Goal: Information Seeking & Learning: Find contact information

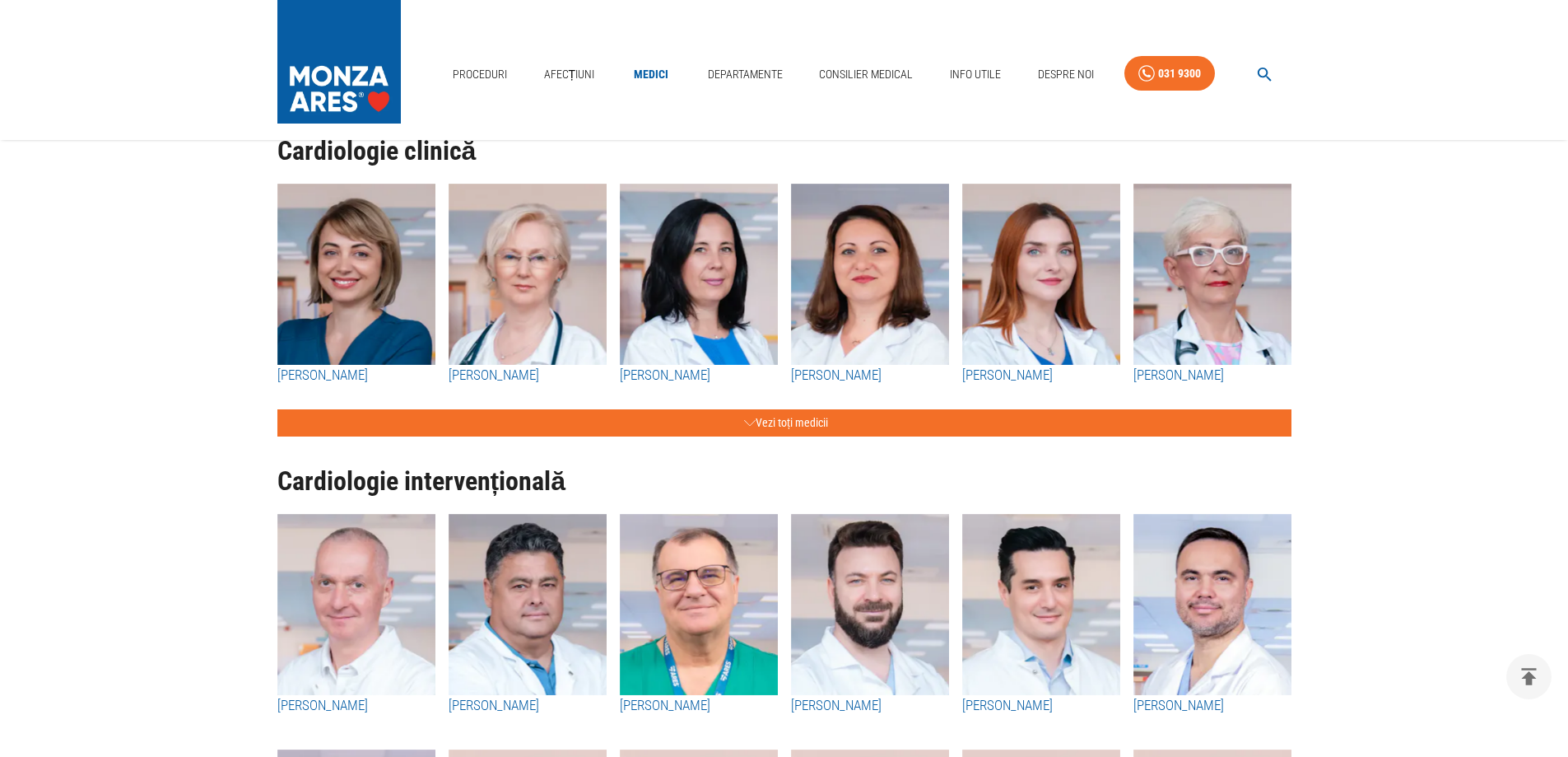
scroll to position [247, 0]
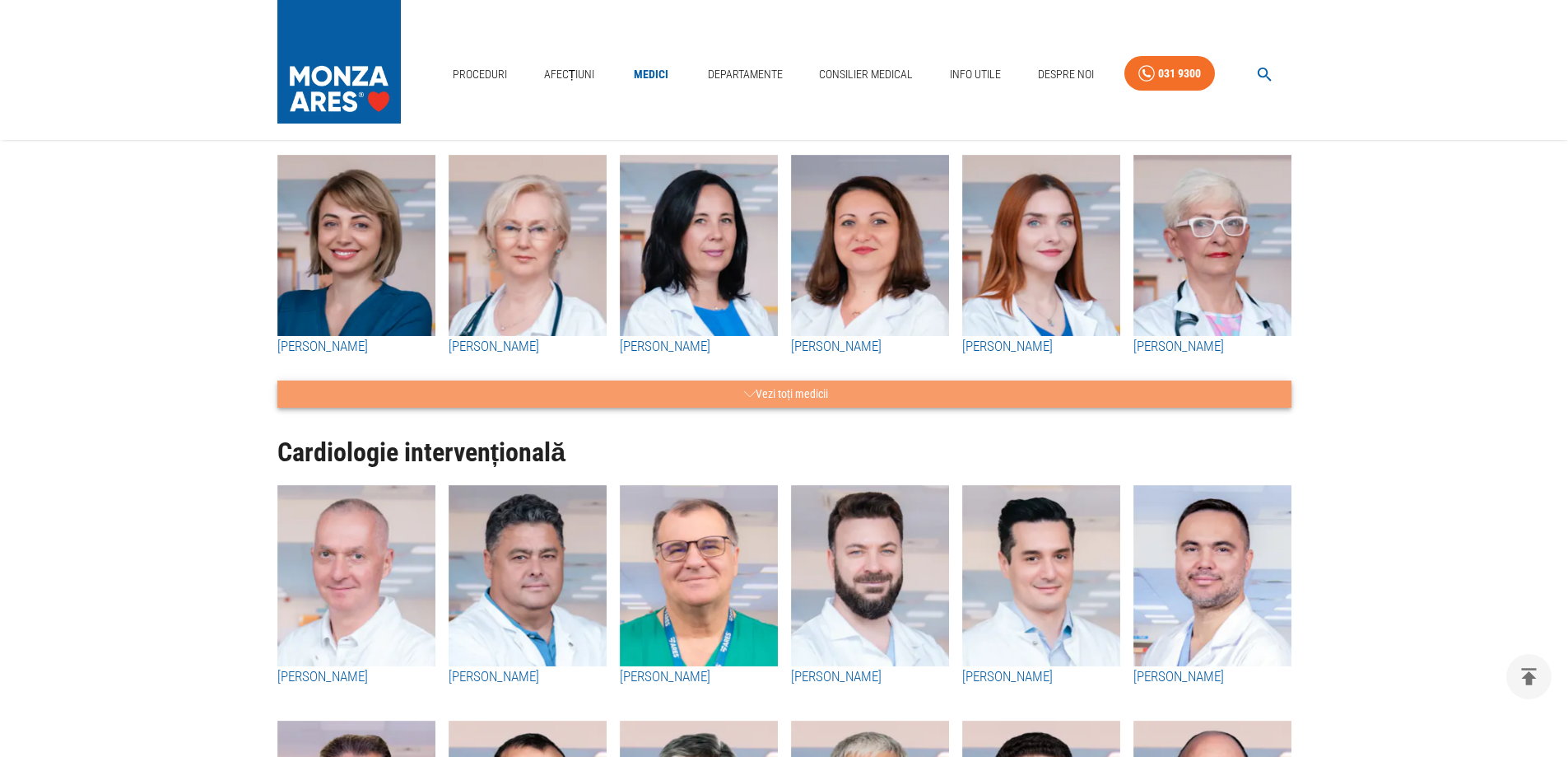
click at [744, 392] on icon "button" at bounding box center [750, 393] width 12 height 6
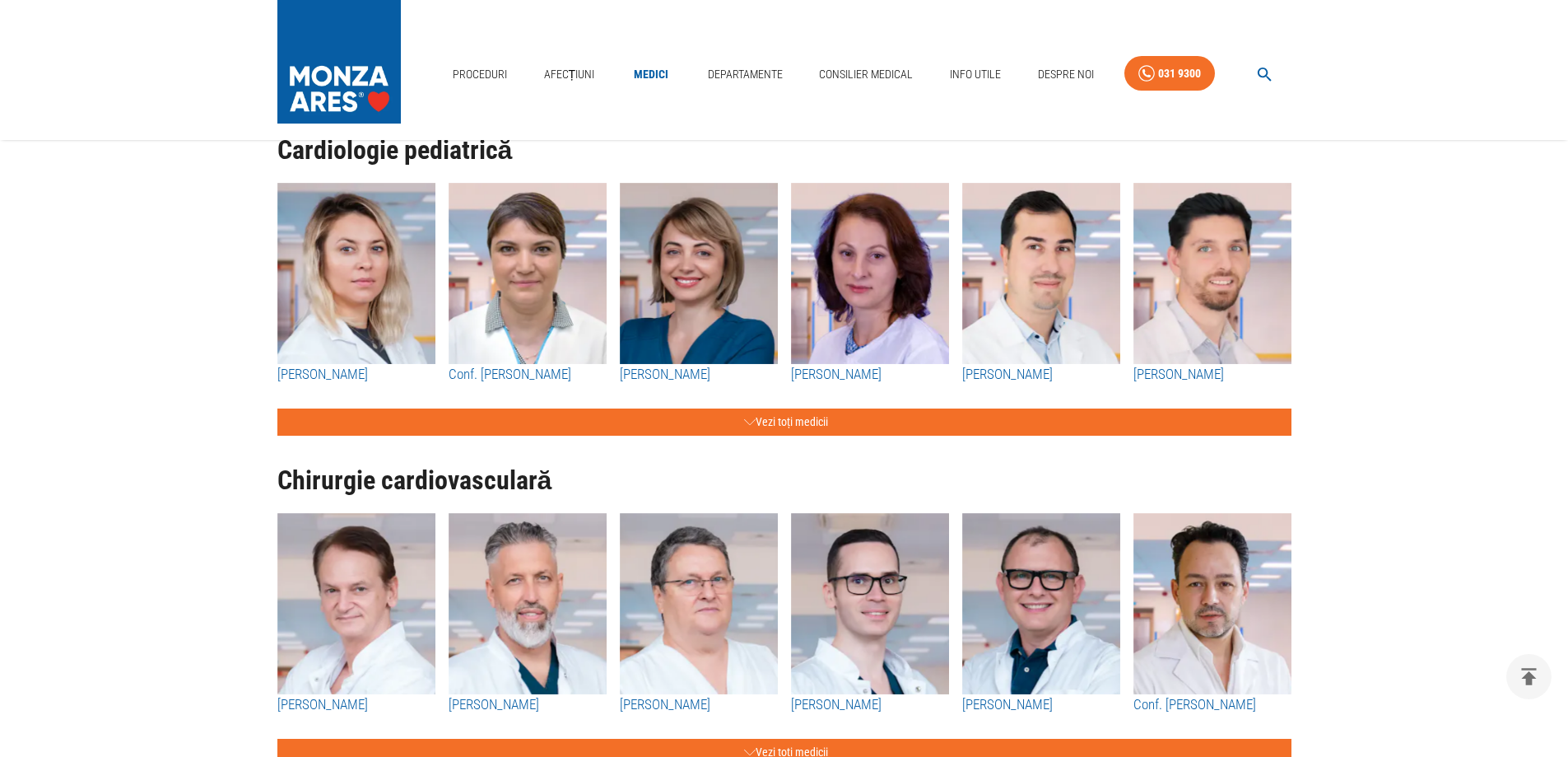
scroll to position [4261, 0]
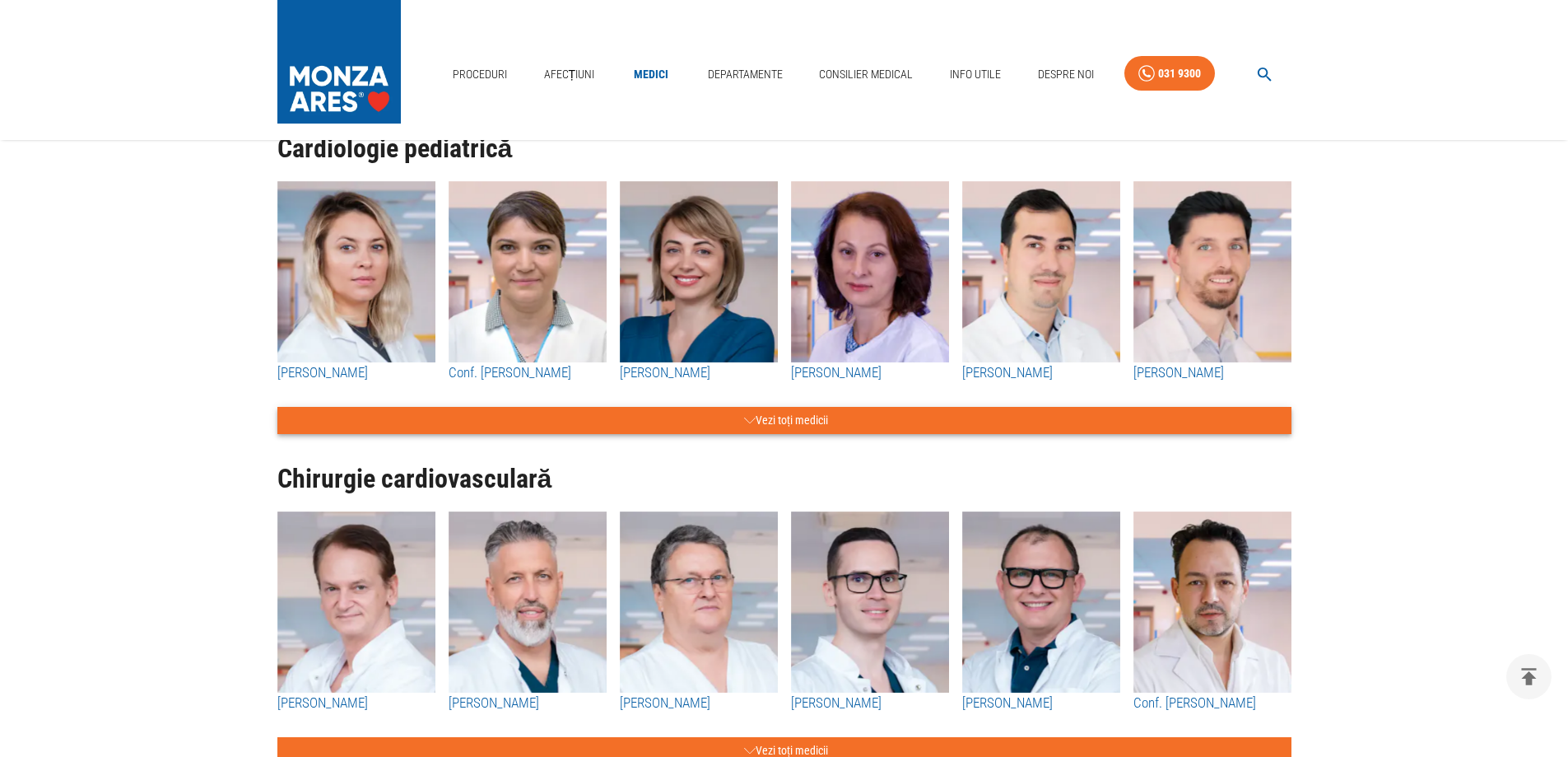
click at [756, 416] on button "Vezi toți medicii" at bounding box center [784, 420] width 1014 height 27
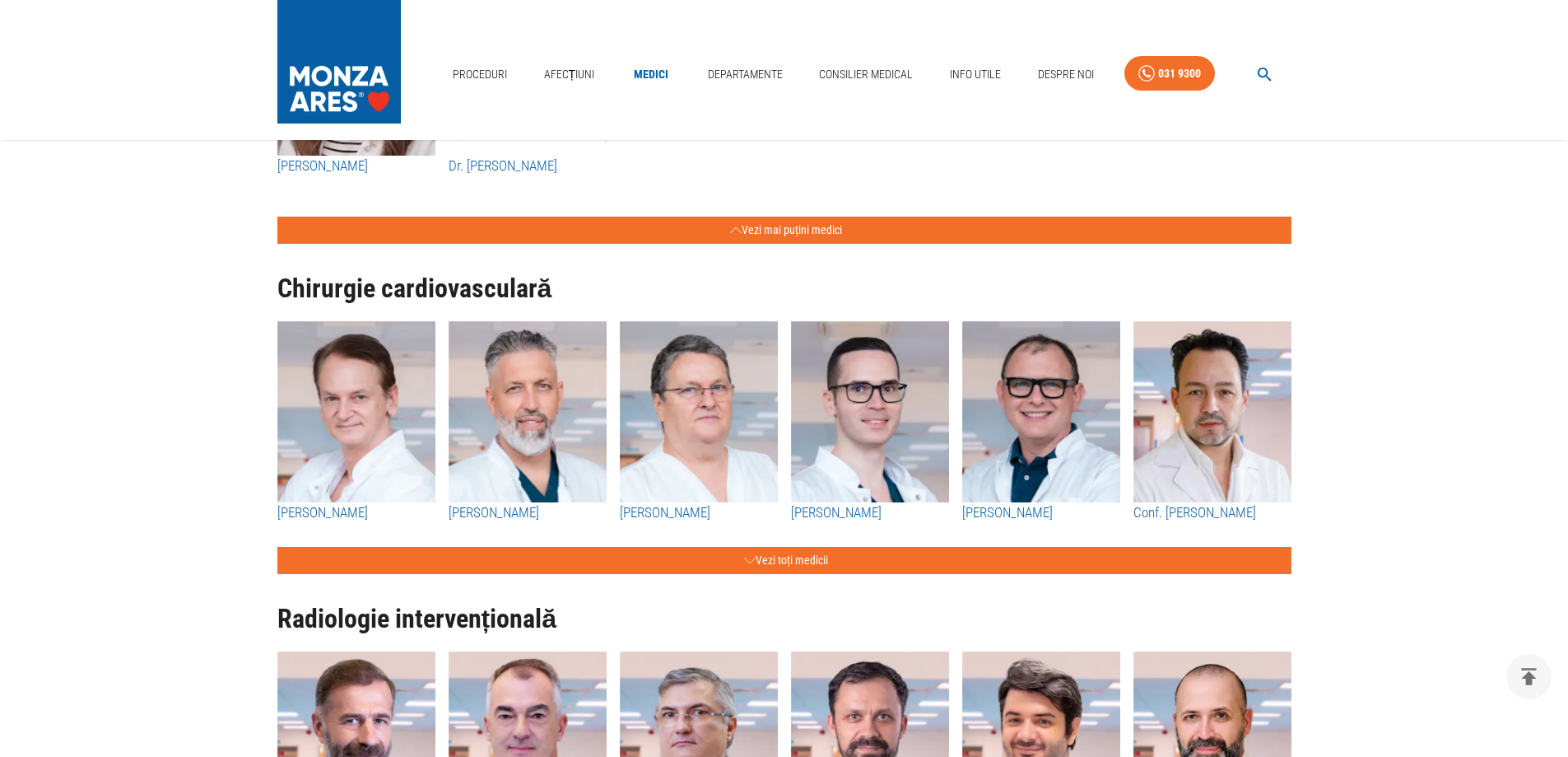
scroll to position [4756, 0]
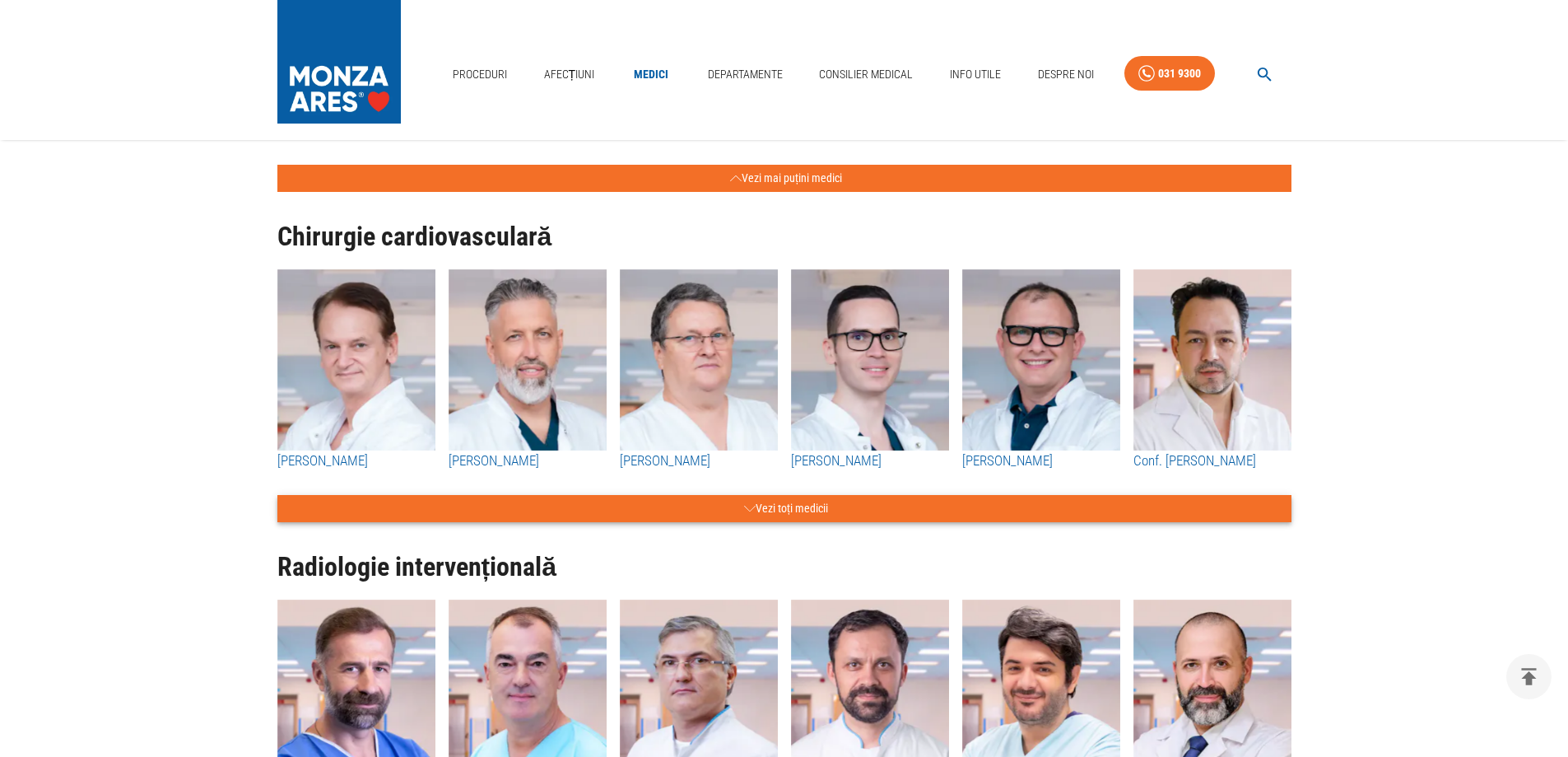
click at [759, 504] on button "Vezi toți medicii" at bounding box center [784, 509] width 1014 height 27
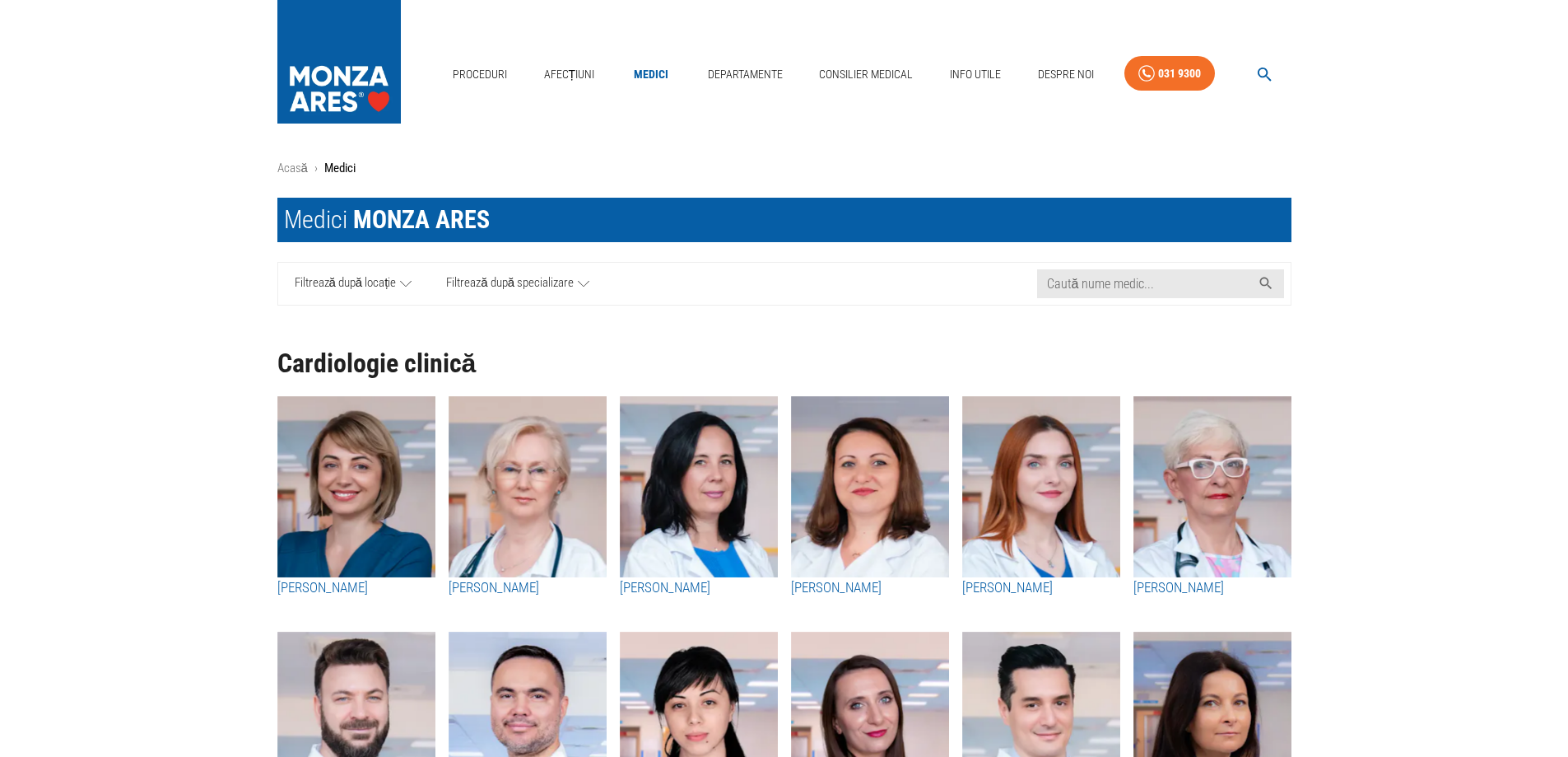
scroll to position [0, 0]
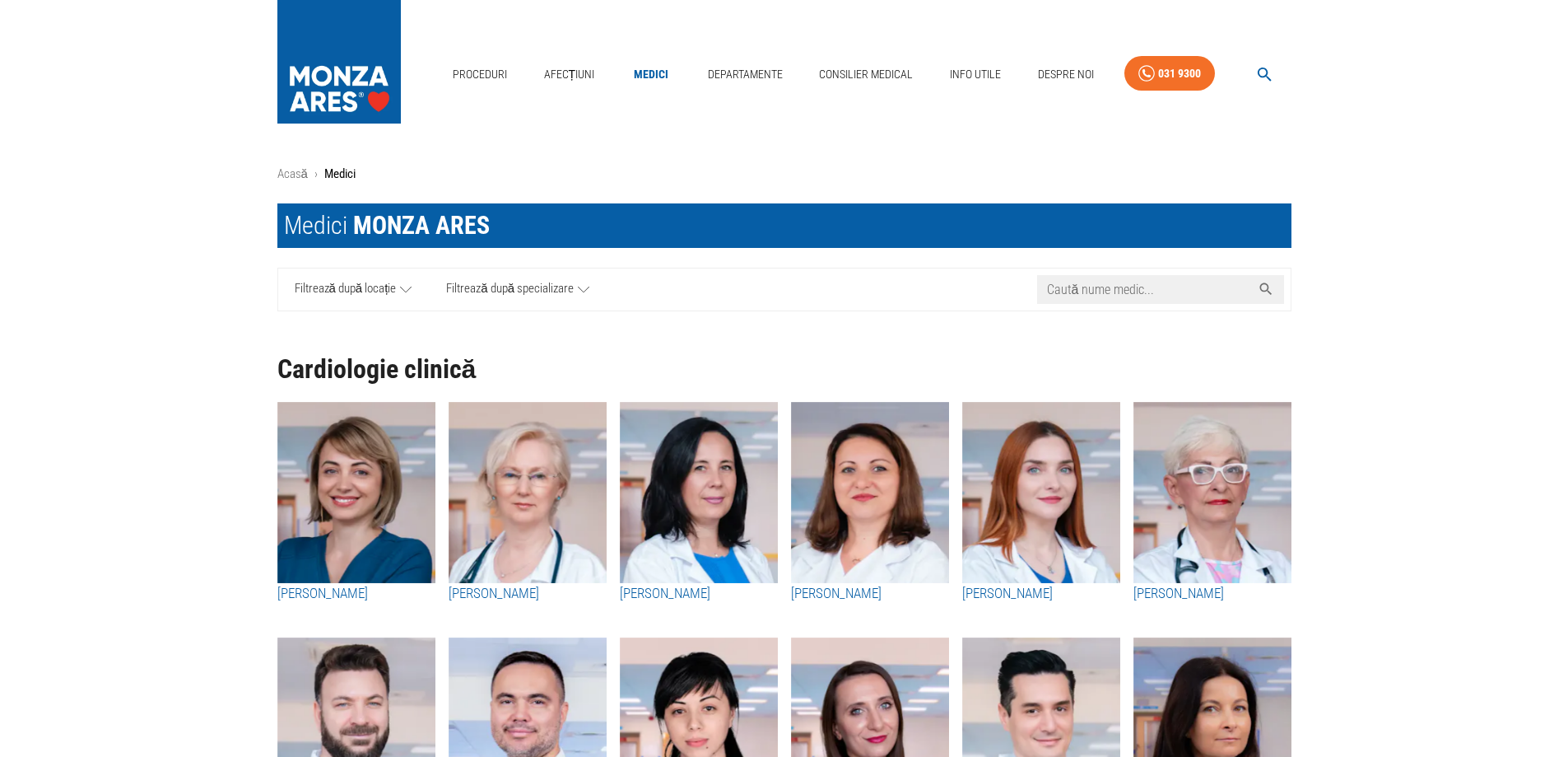
click at [1141, 288] on input "Caută nume medic..." at bounding box center [1144, 290] width 214 height 29
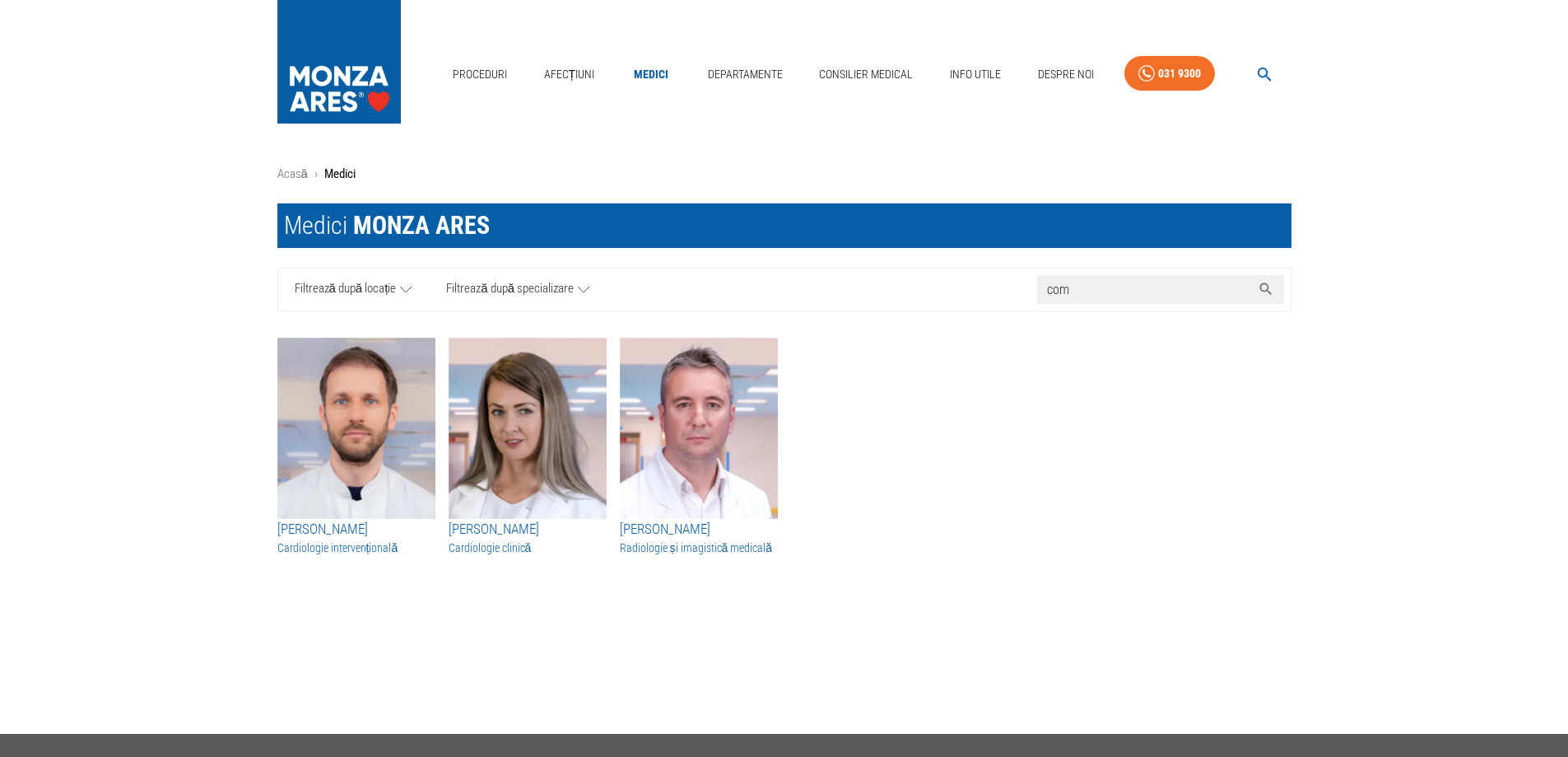
type input "com"
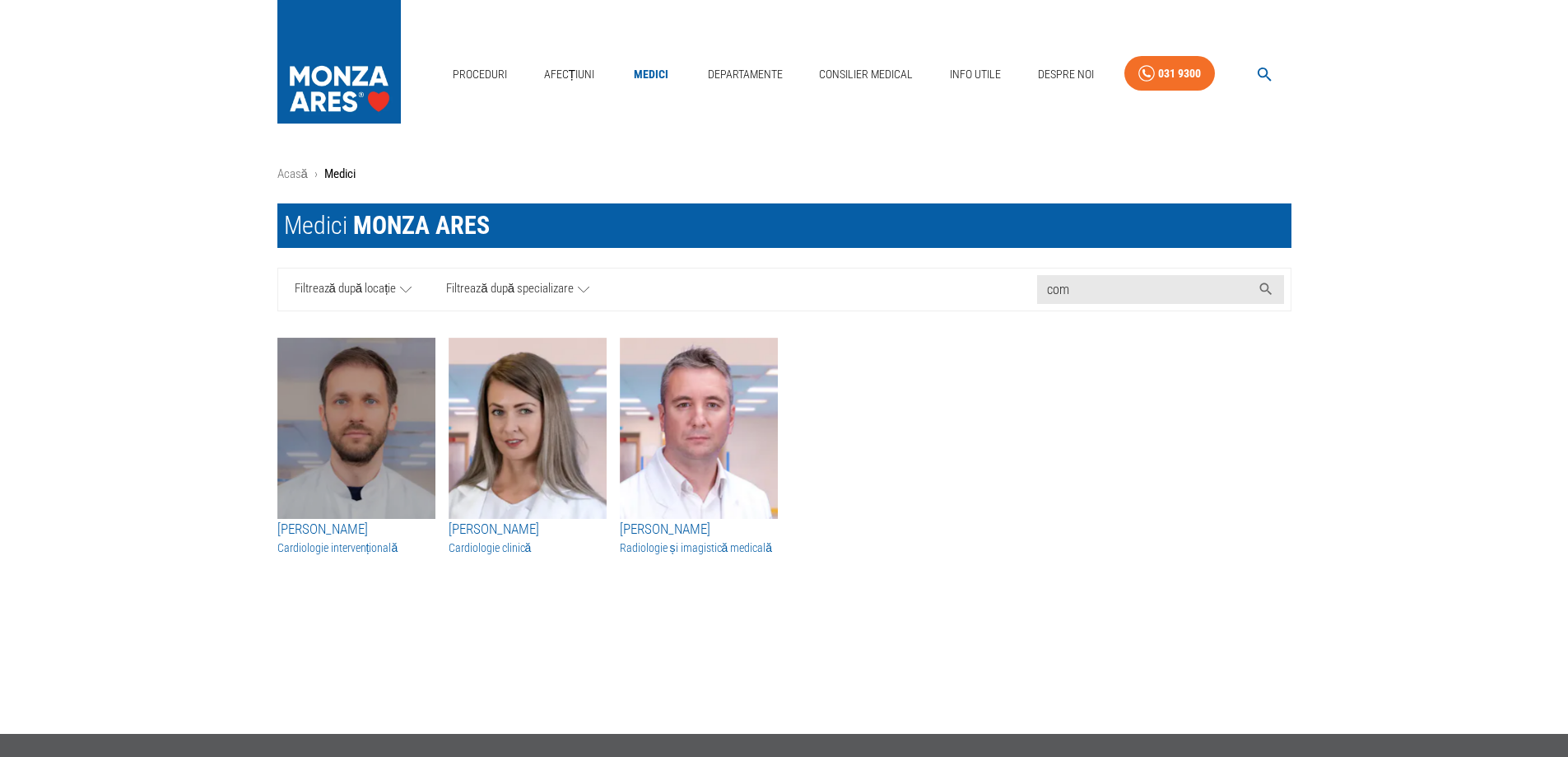
click at [353, 415] on img "button" at bounding box center [357, 428] width 158 height 181
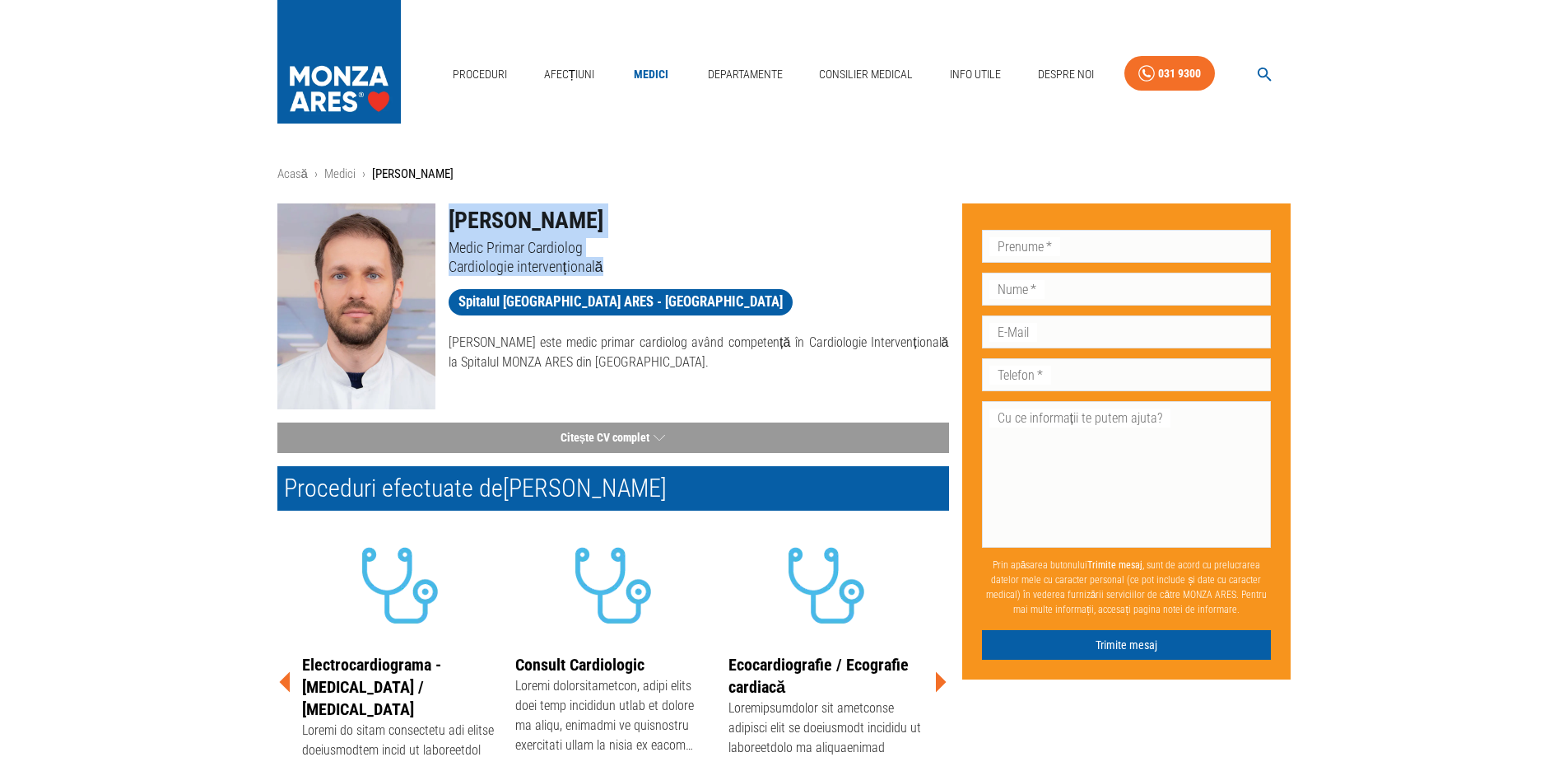
drag, startPoint x: 449, startPoint y: 214, endPoint x: 637, endPoint y: 265, distance: 194.8
click at [637, 265] on div "[PERSON_NAME] Medic Primar Cardiolog Cardiologie intervențională" at bounding box center [692, 233] width 513 height 86
click at [636, 266] on p "Cardiologie intervențională" at bounding box center [699, 266] width 501 height 19
drag, startPoint x: 623, startPoint y: 265, endPoint x: 436, endPoint y: 227, distance: 190.8
click at [436, 227] on div "[PERSON_NAME] Medic Primar Cardiolog Cardiologie intervențională" at bounding box center [692, 233] width 513 height 86
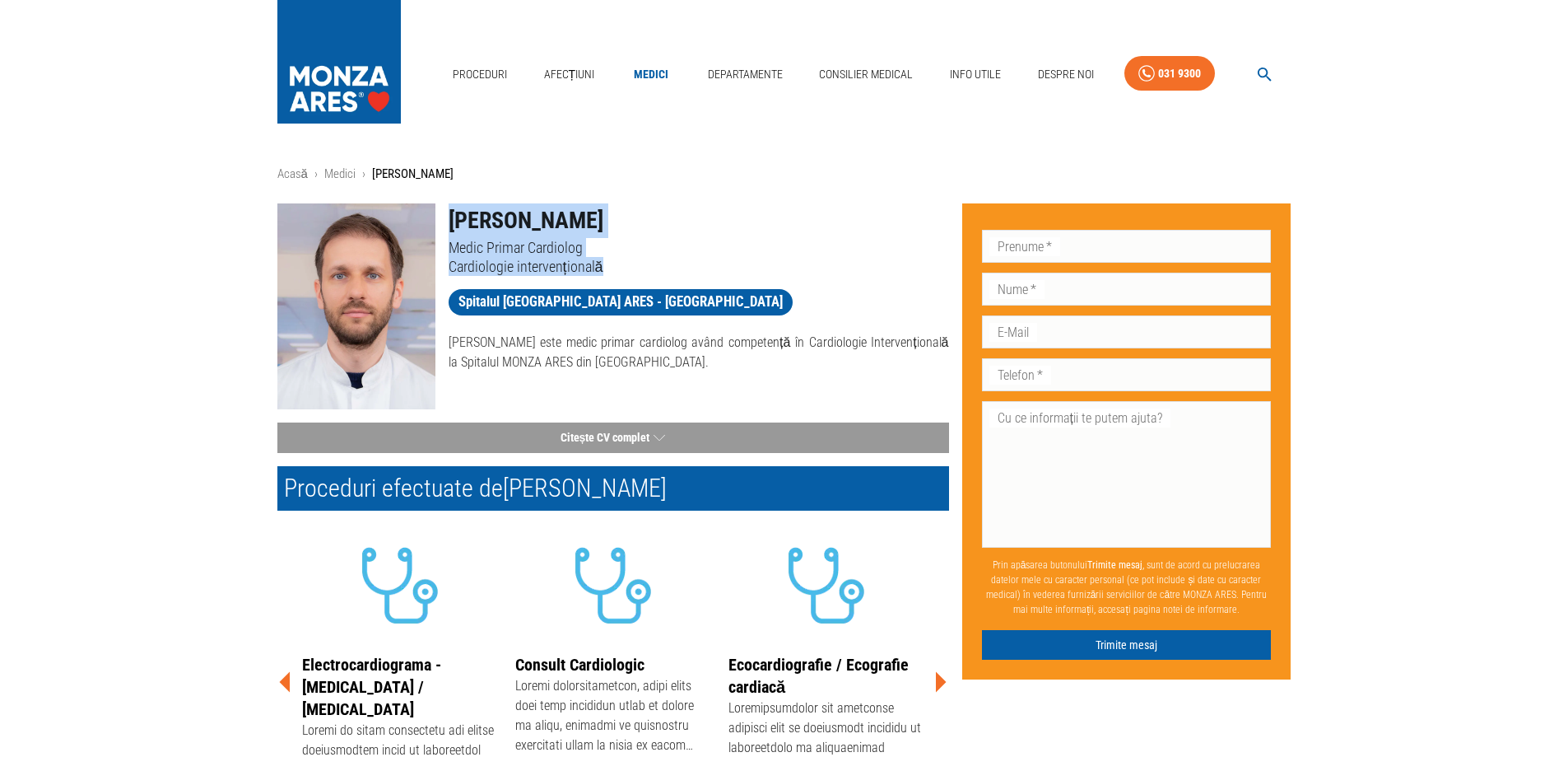
click at [449, 204] on h1 "[PERSON_NAME]" at bounding box center [699, 221] width 501 height 35
drag, startPoint x: 449, startPoint y: 203, endPoint x: 720, endPoint y: 293, distance: 285.6
click at [719, 293] on div "[PERSON_NAME] Medic Primar Cardiolog Cardiologie intervențională Spitalul [GEOG…" at bounding box center [692, 281] width 513 height 182
click at [741, 274] on p "Cardiologie intervențională" at bounding box center [699, 266] width 501 height 19
